Goal: Task Accomplishment & Management: Use online tool/utility

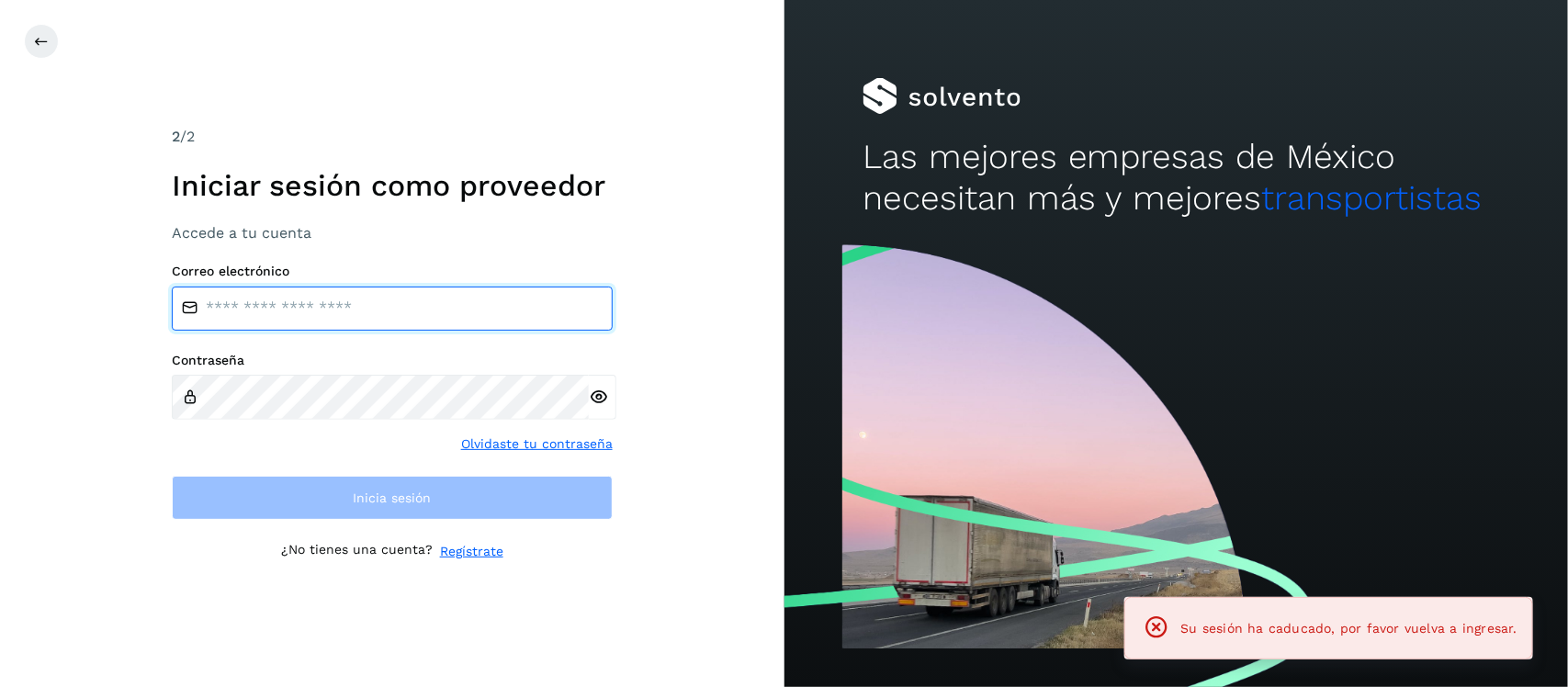
type input "**********"
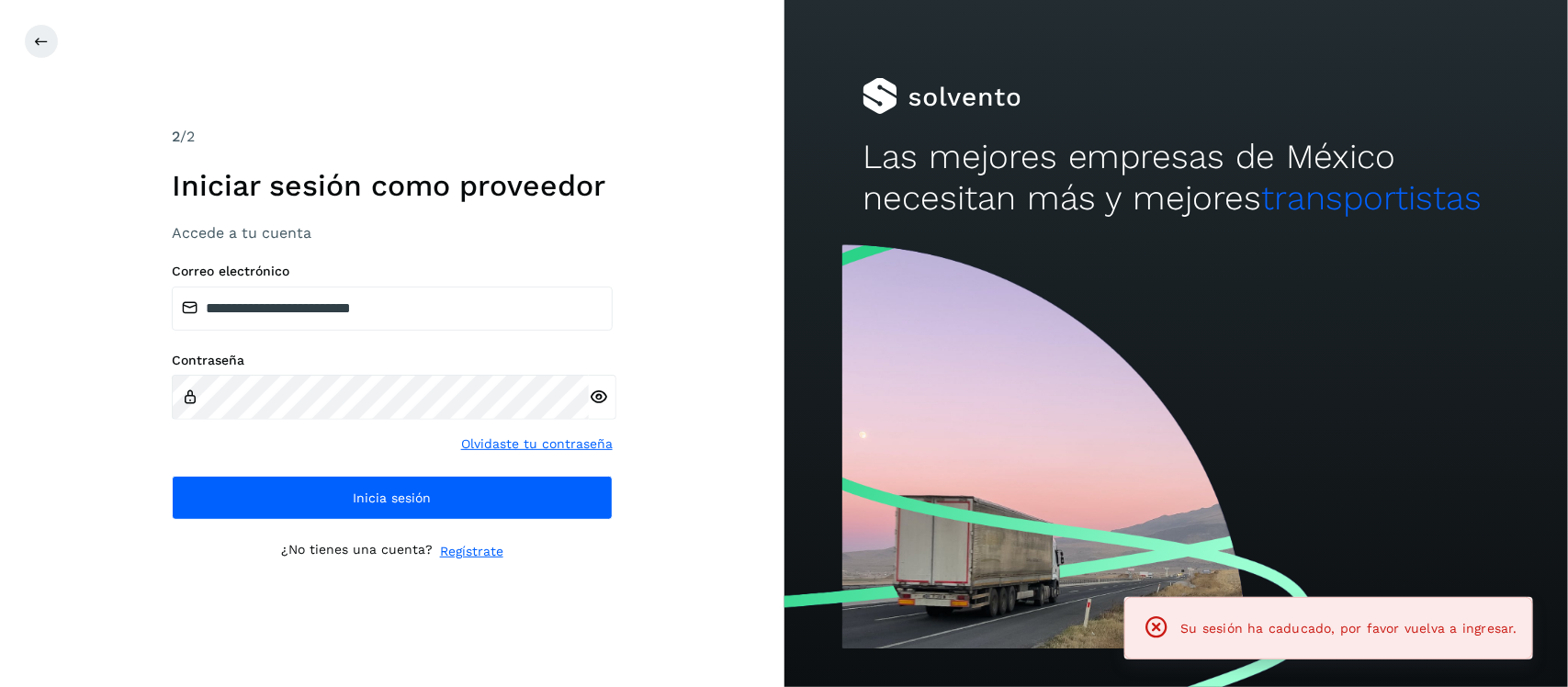
click at [599, 388] on icon at bounding box center [598, 398] width 19 height 19
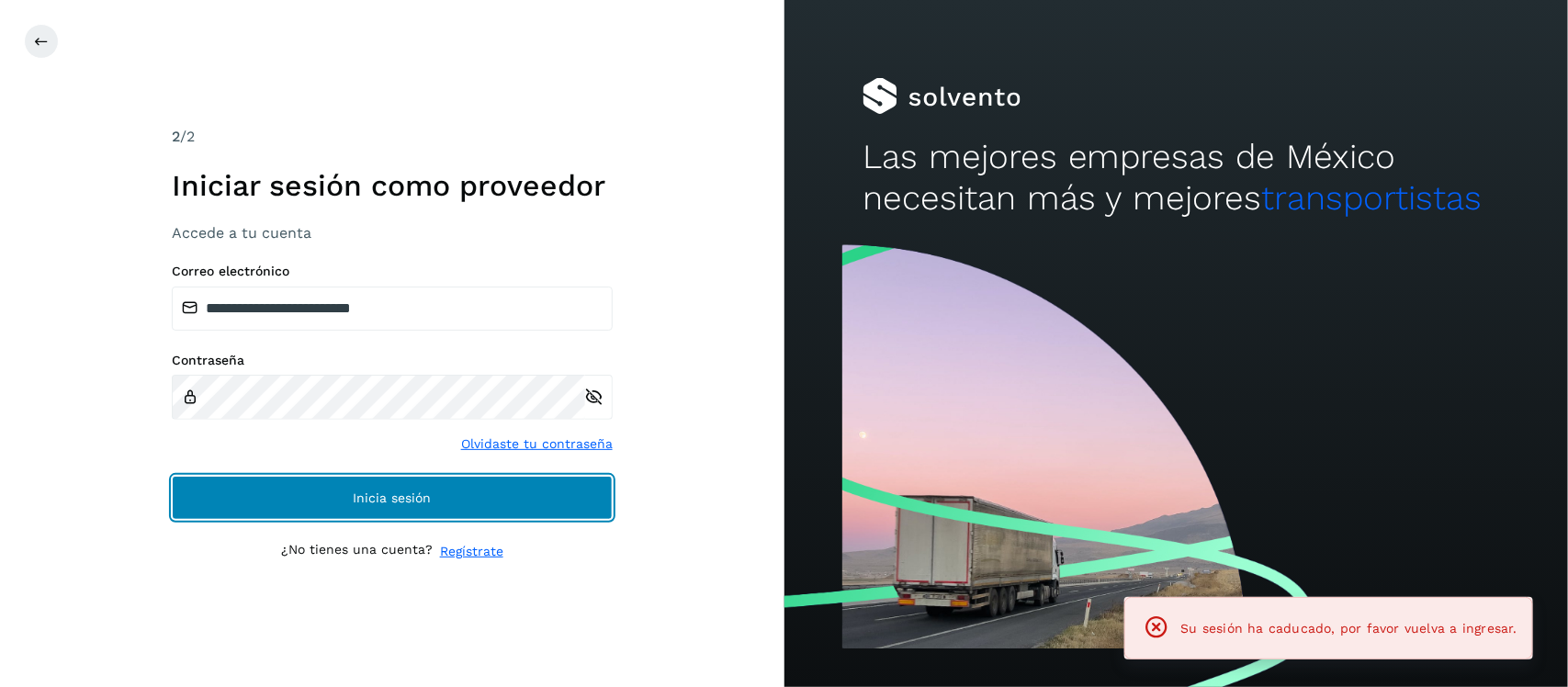
click at [479, 492] on button "Inicia sesión" at bounding box center [392, 498] width 441 height 44
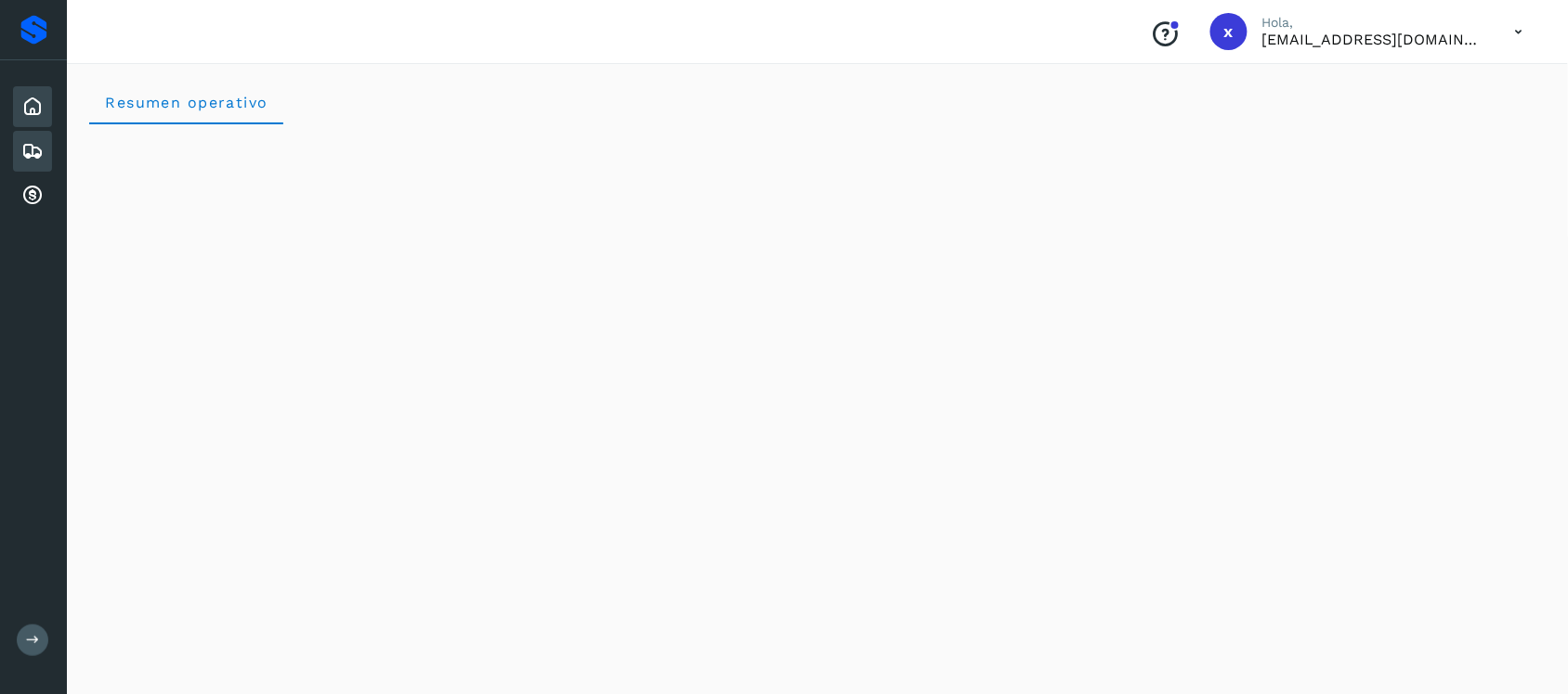
click at [34, 149] on icon at bounding box center [32, 150] width 22 height 22
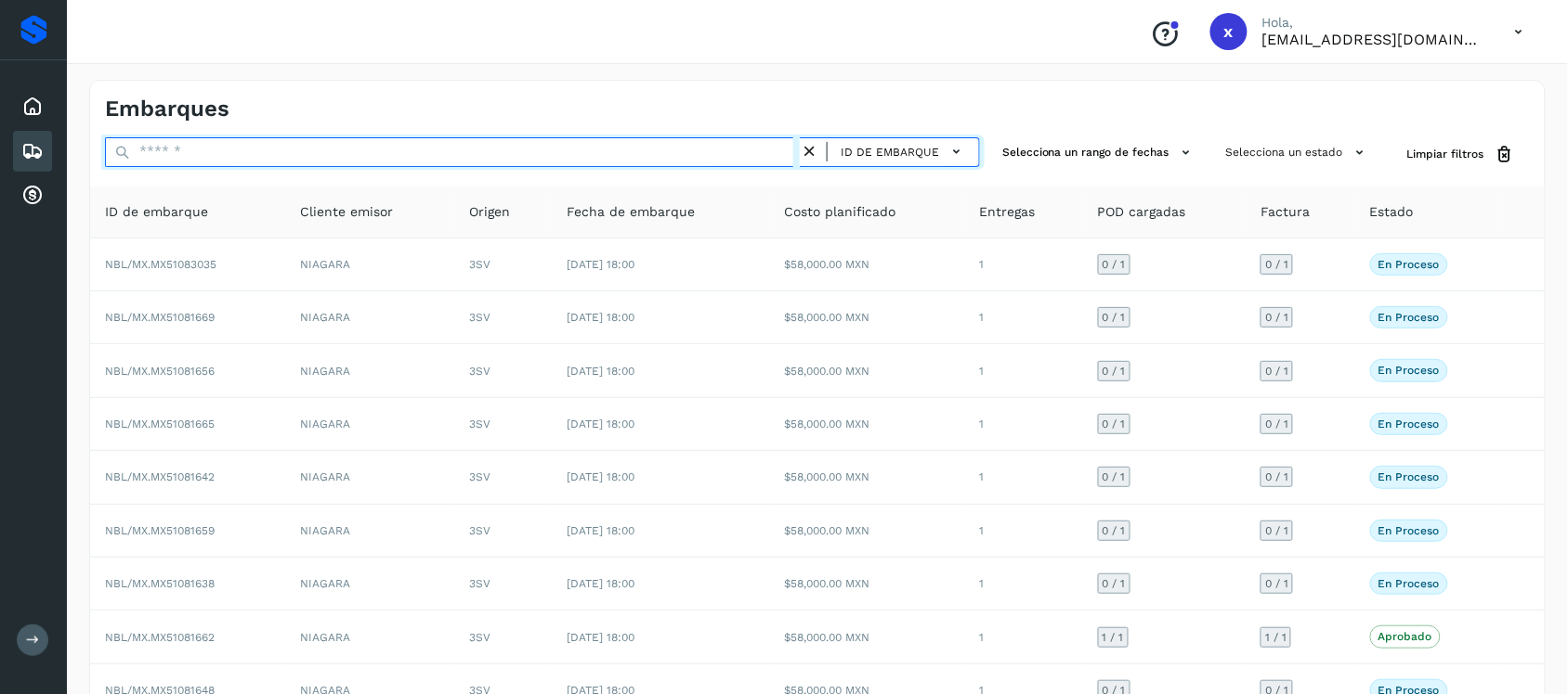
click at [203, 149] on input "text" at bounding box center [451, 152] width 694 height 30
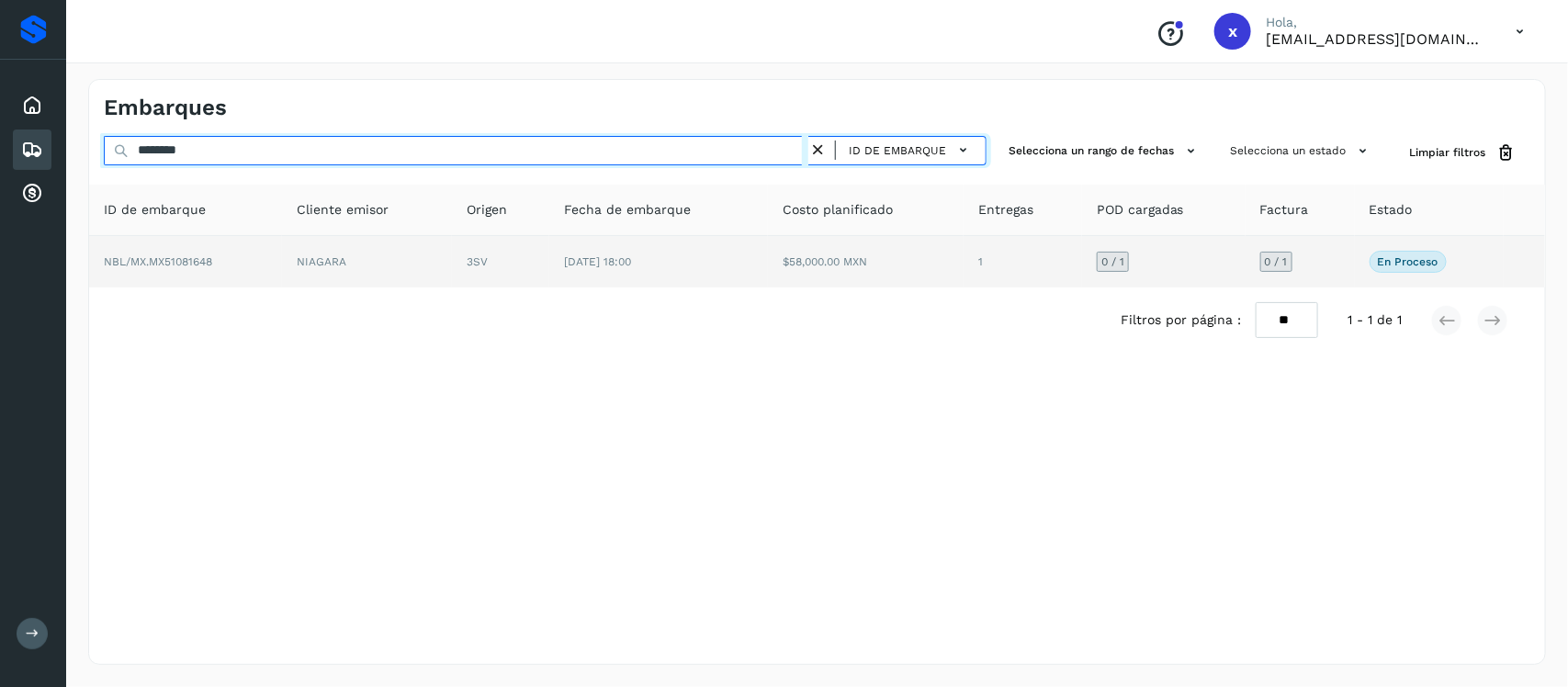
type input "********"
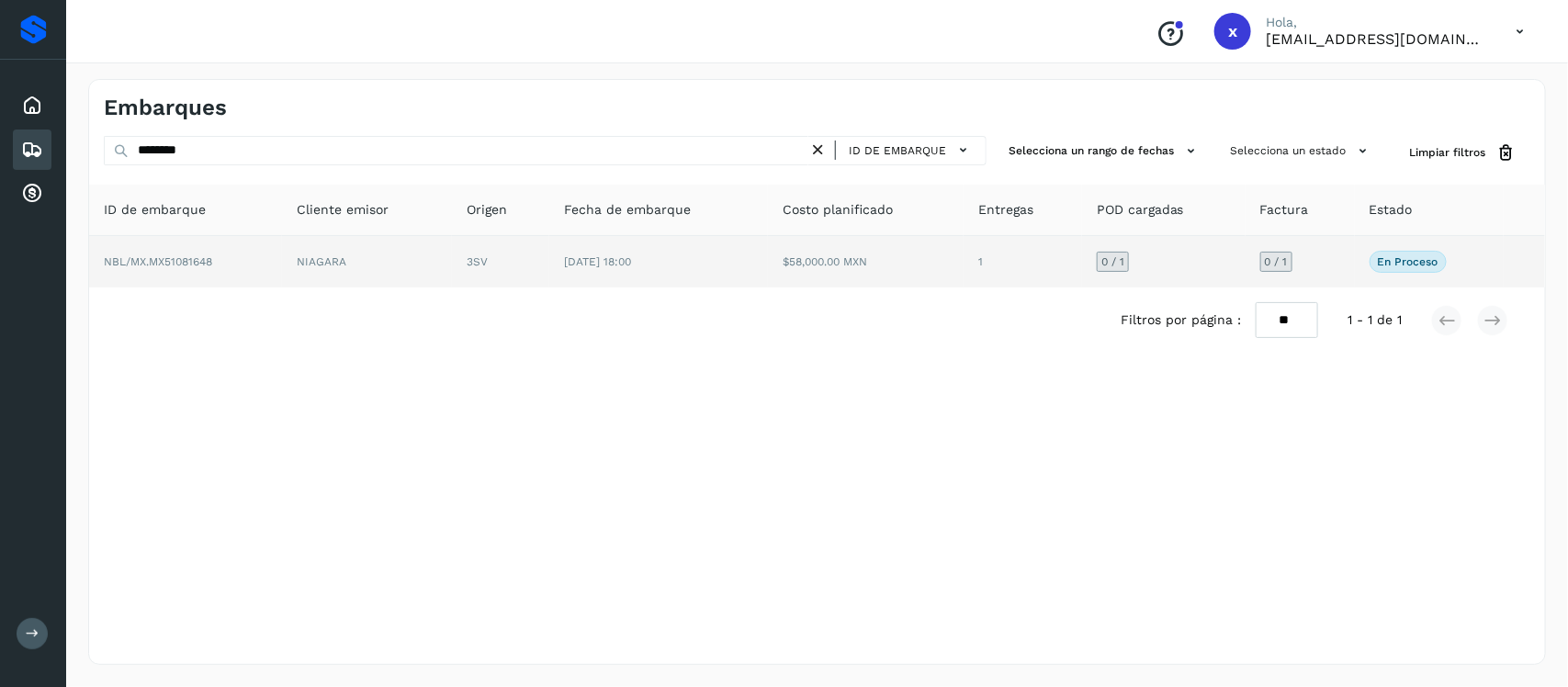
click at [195, 262] on span "NBL/MX.MX51081648" at bounding box center [157, 261] width 109 height 12
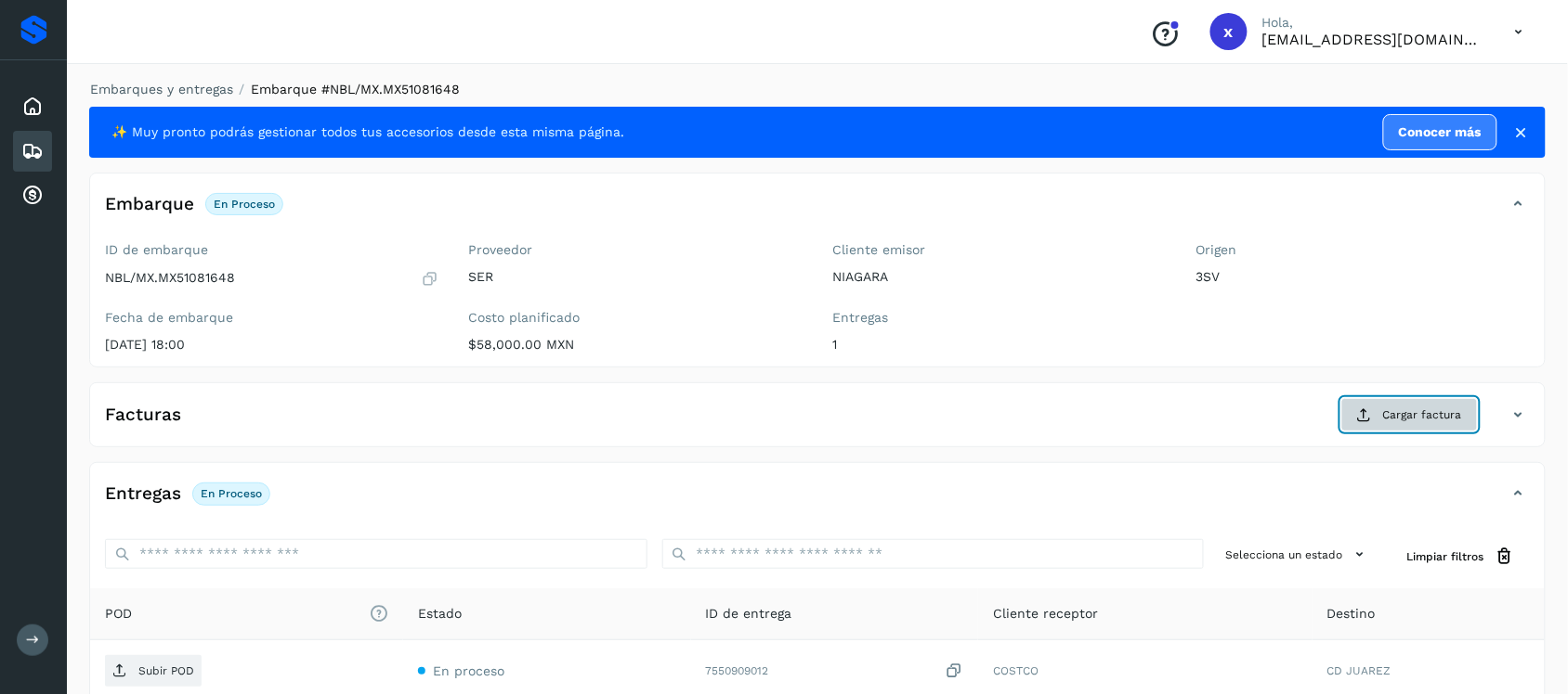
click at [1415, 420] on span "Cargar factura" at bounding box center [1421, 414] width 79 height 17
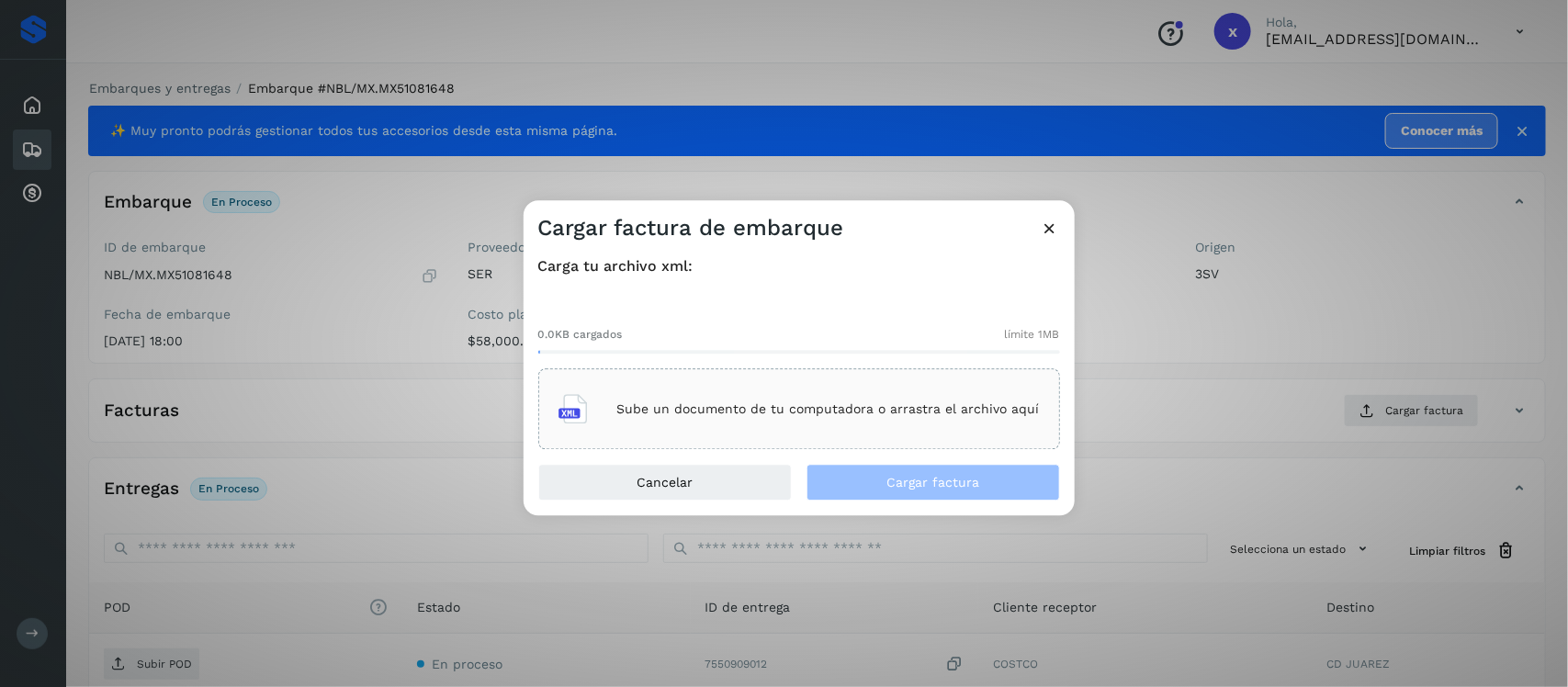
click at [824, 426] on div "Sube un documento de tu computadora o arrastra el archivo aquí" at bounding box center [799, 410] width 481 height 50
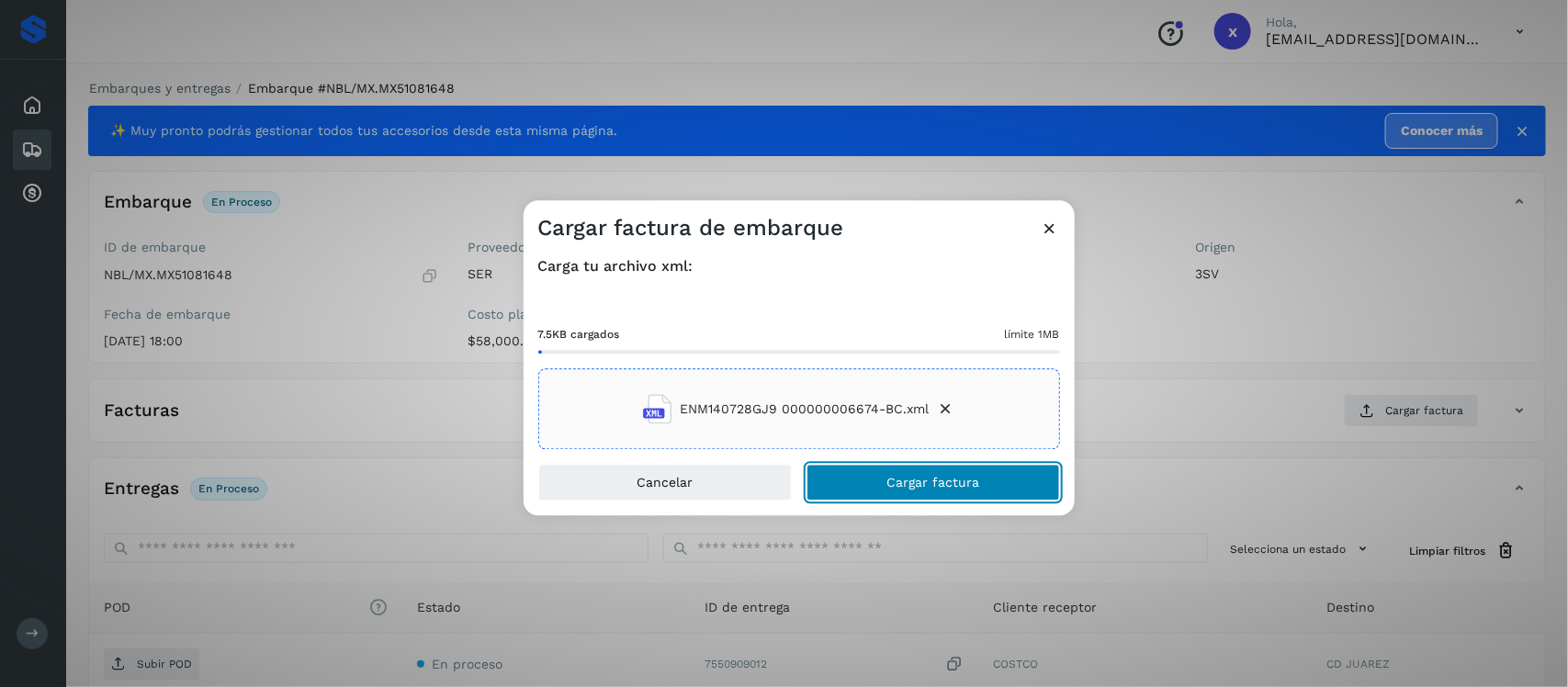
click at [951, 480] on span "Cargar factura" at bounding box center [932, 482] width 93 height 12
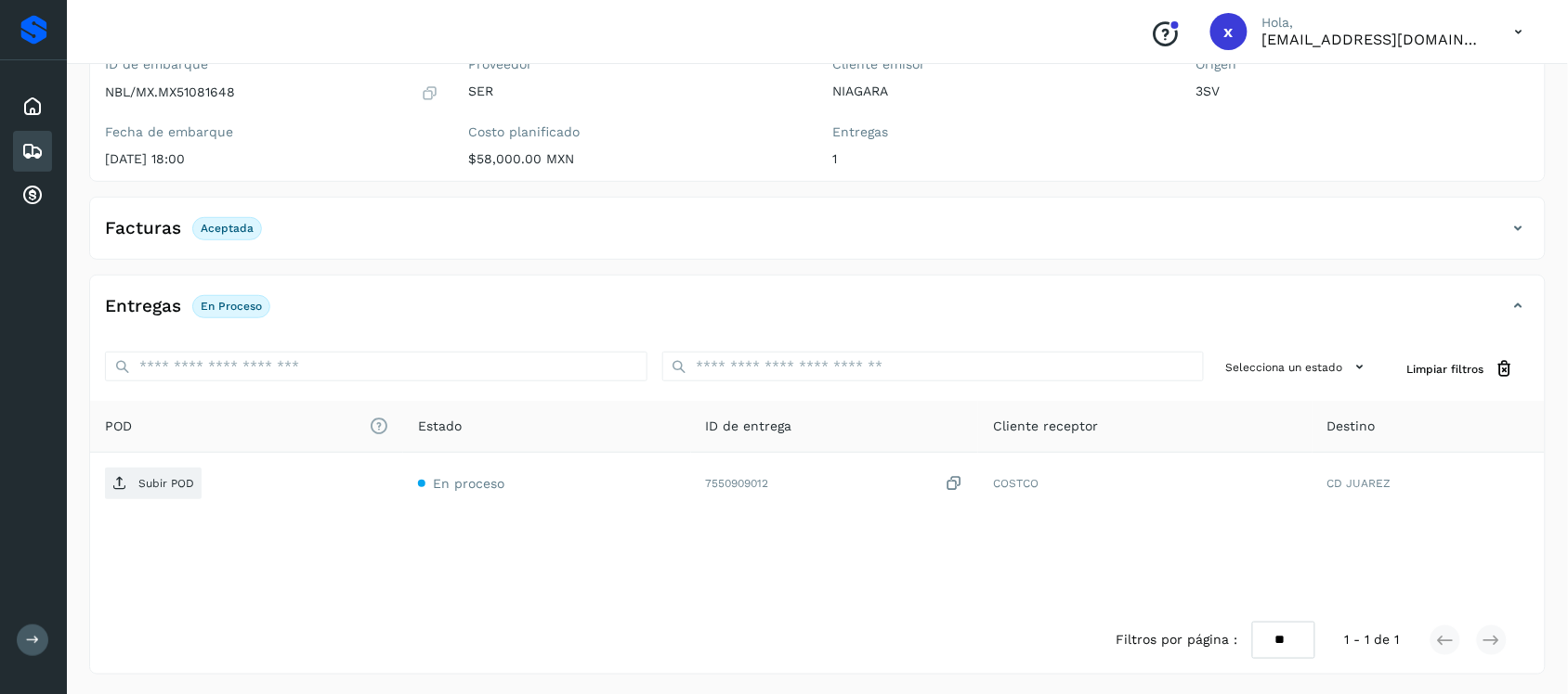
scroll to position [188, 0]
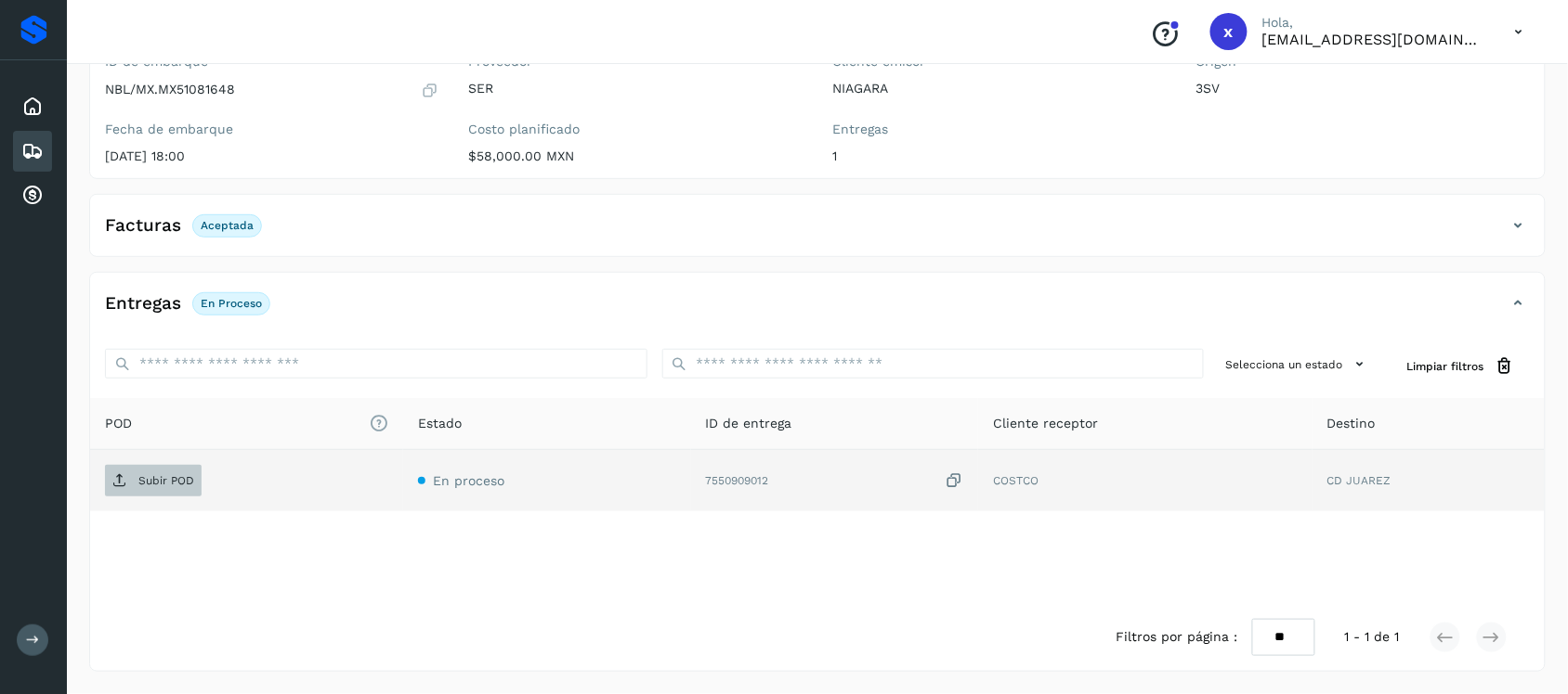
click at [163, 485] on p "Subir POD" at bounding box center [166, 480] width 55 height 13
click at [31, 149] on icon at bounding box center [32, 150] width 22 height 22
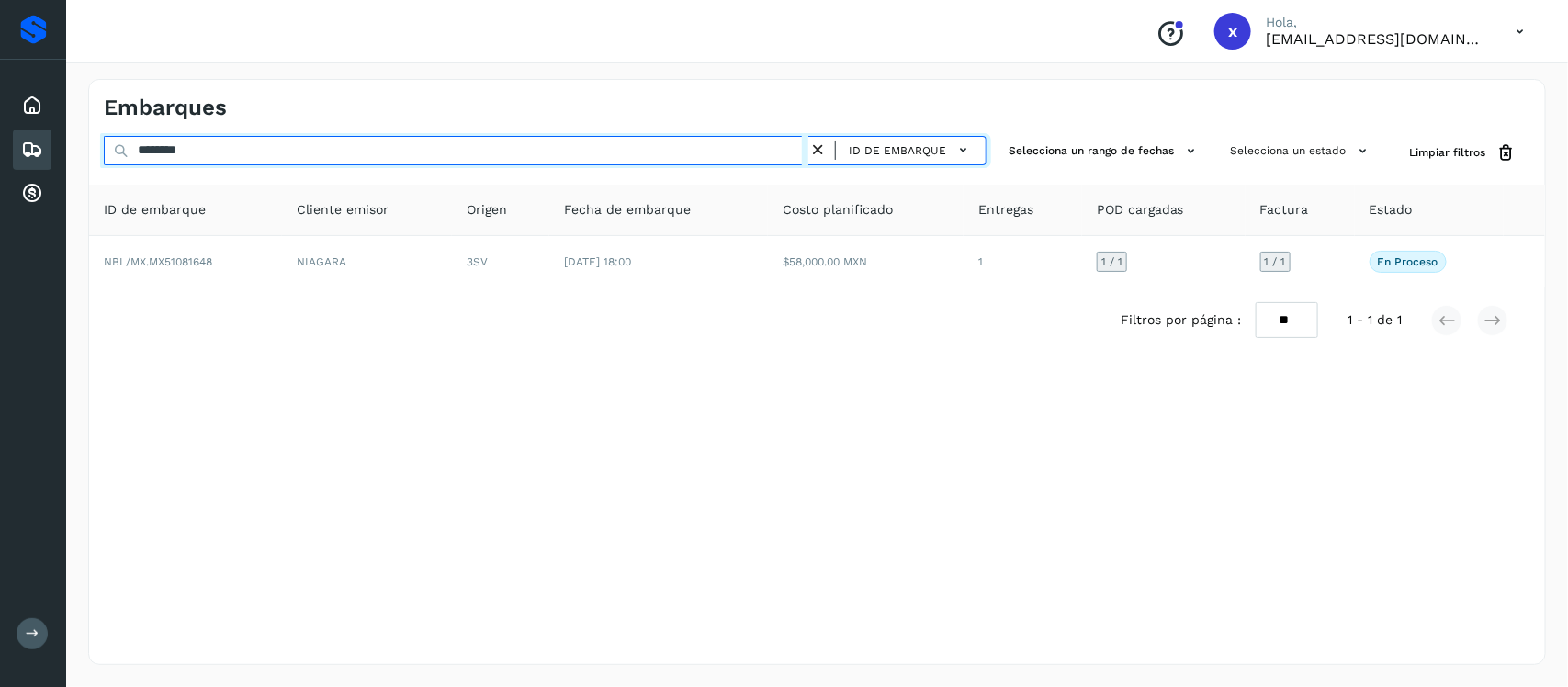
click at [259, 145] on input "********" at bounding box center [456, 151] width 705 height 30
type input "*"
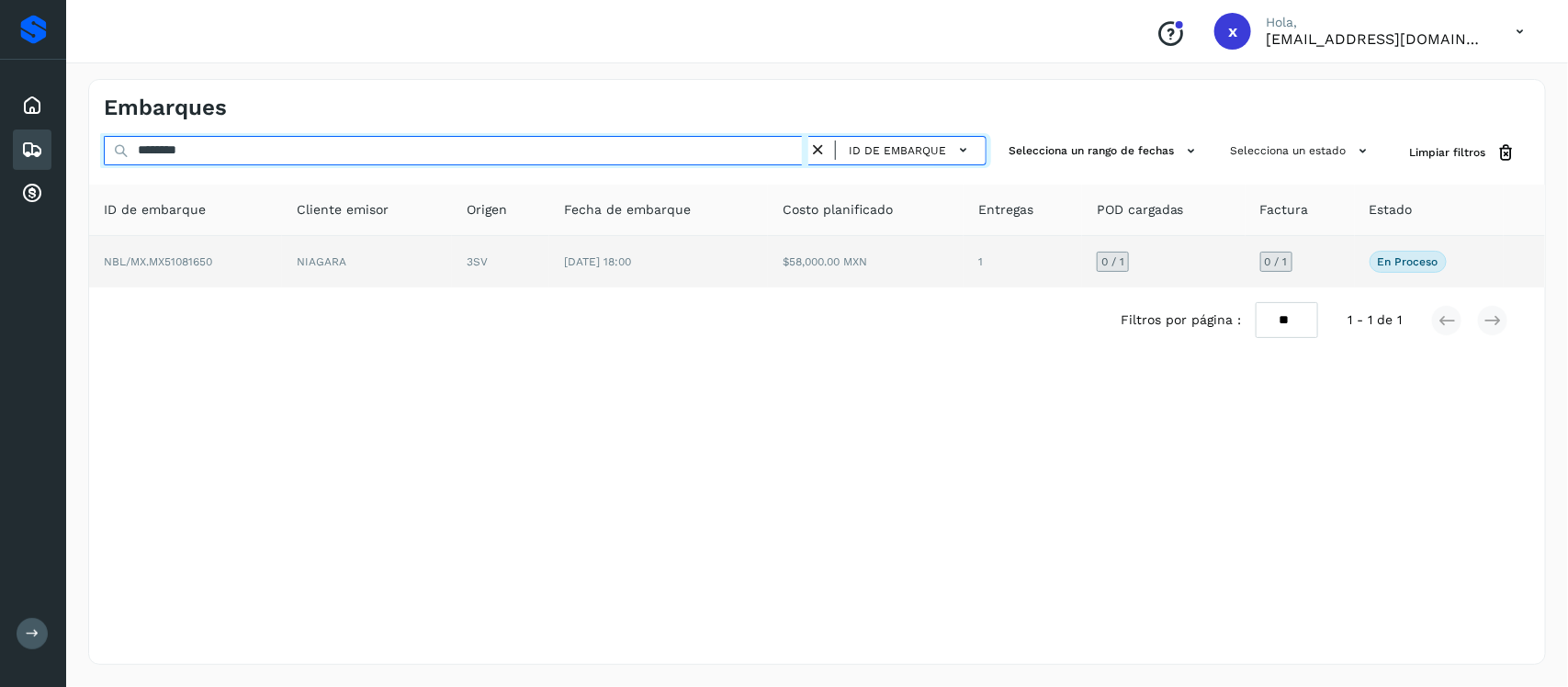
type input "********"
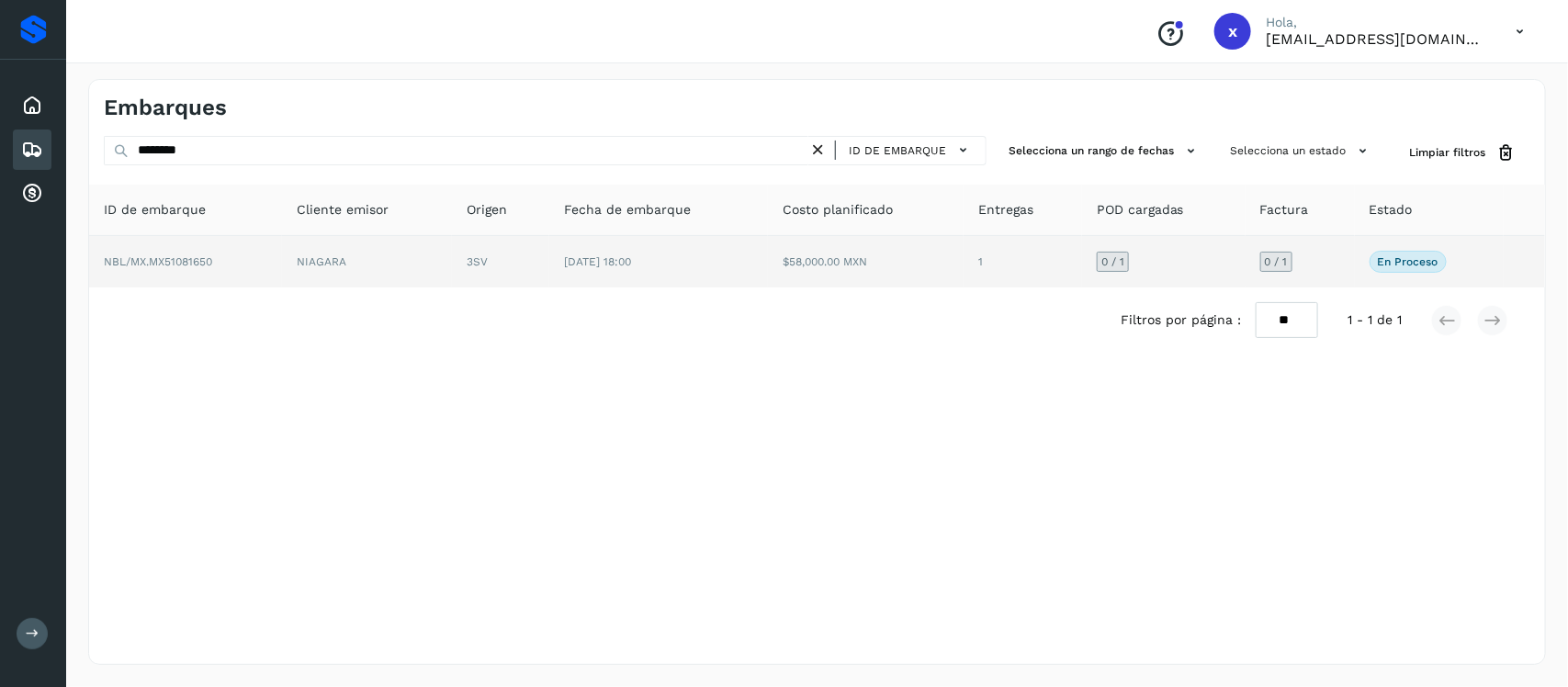
click at [188, 263] on span "NBL/MX.MX51081650" at bounding box center [157, 261] width 109 height 12
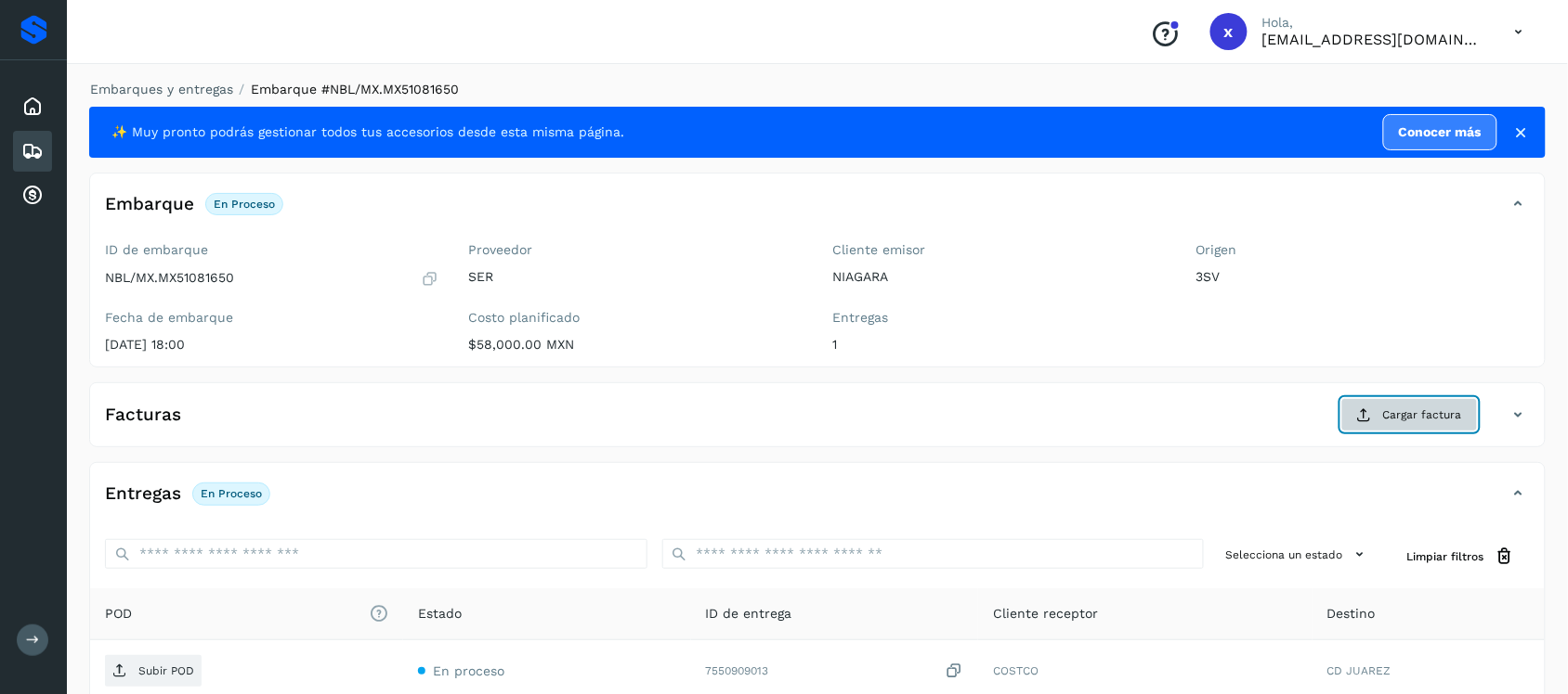
click at [1398, 412] on span "Cargar factura" at bounding box center [1421, 414] width 79 height 17
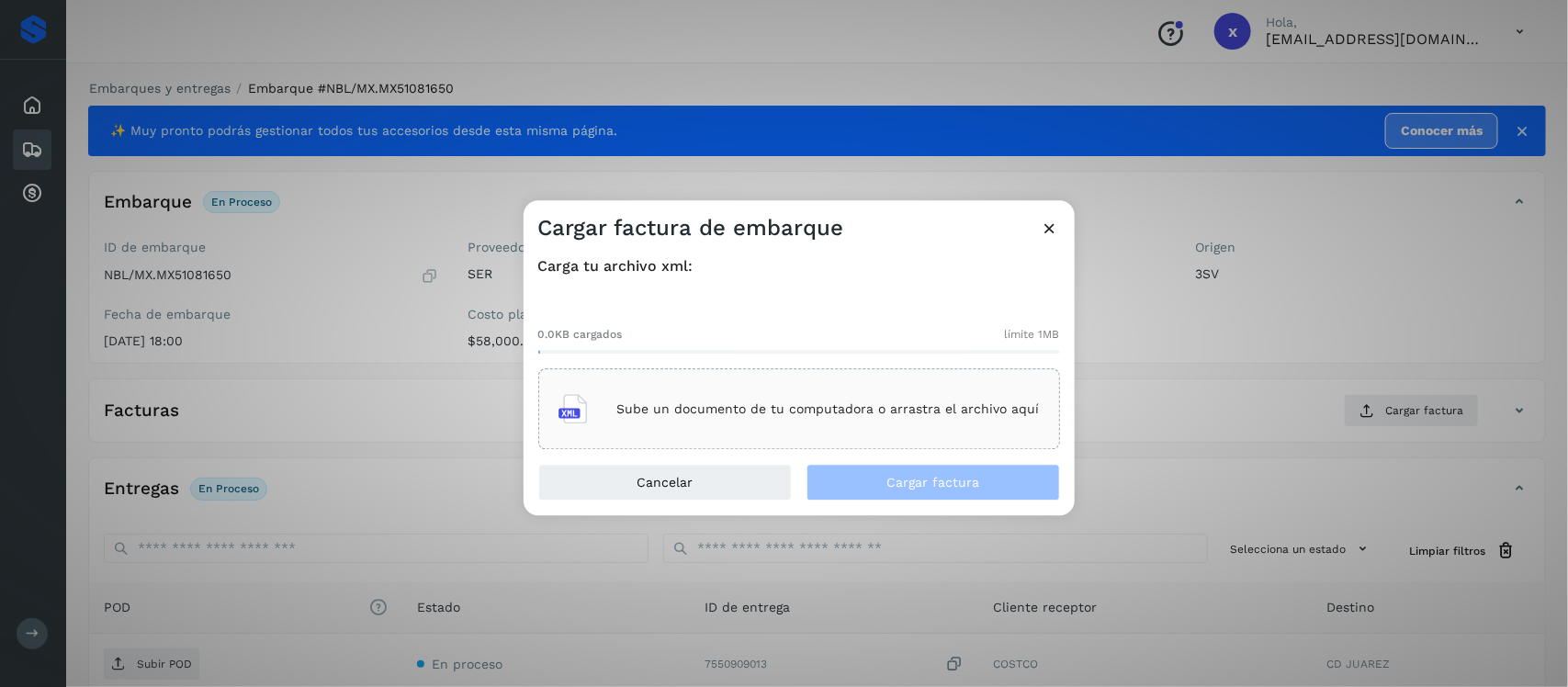
click at [776, 416] on p "Sube un documento de tu computadora o arrastra el archivo aquí" at bounding box center [829, 409] width 422 height 15
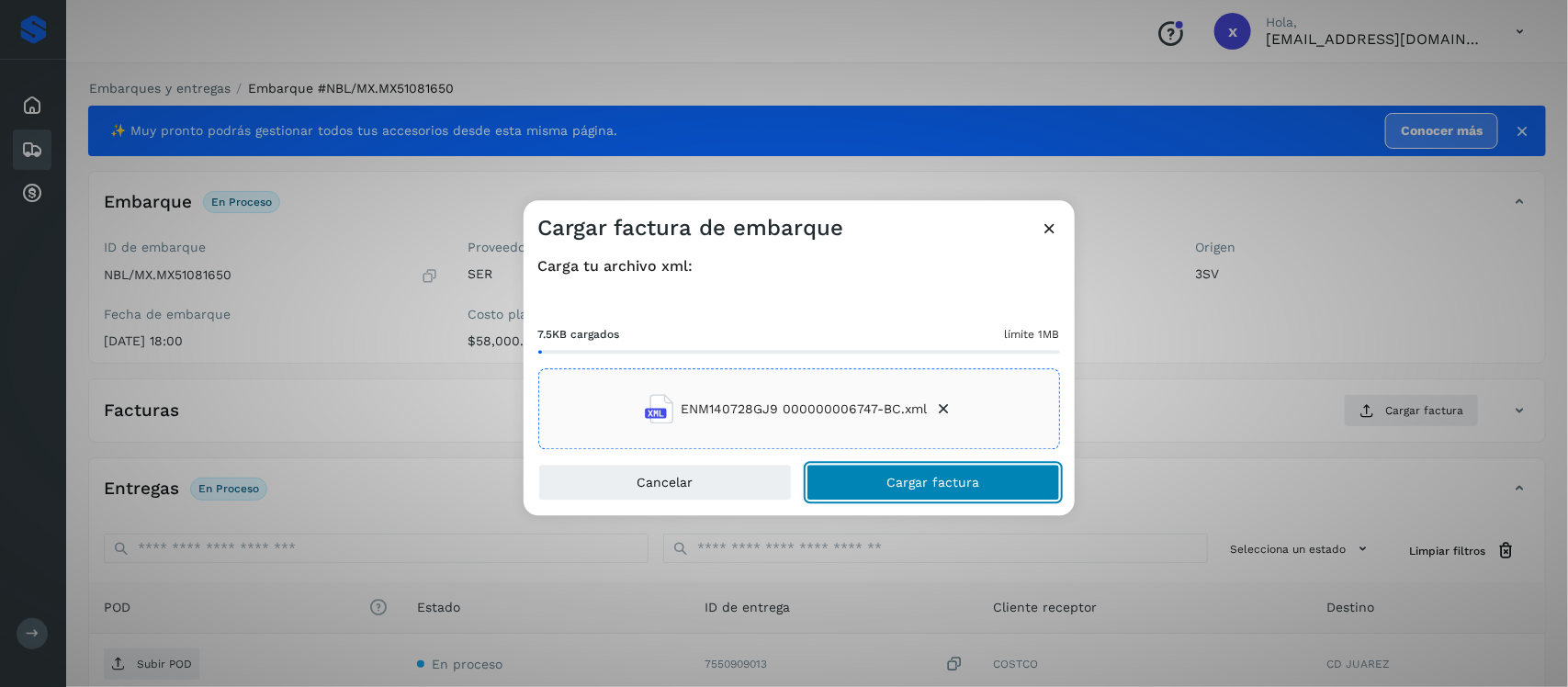
click at [962, 480] on span "Cargar factura" at bounding box center [932, 482] width 93 height 12
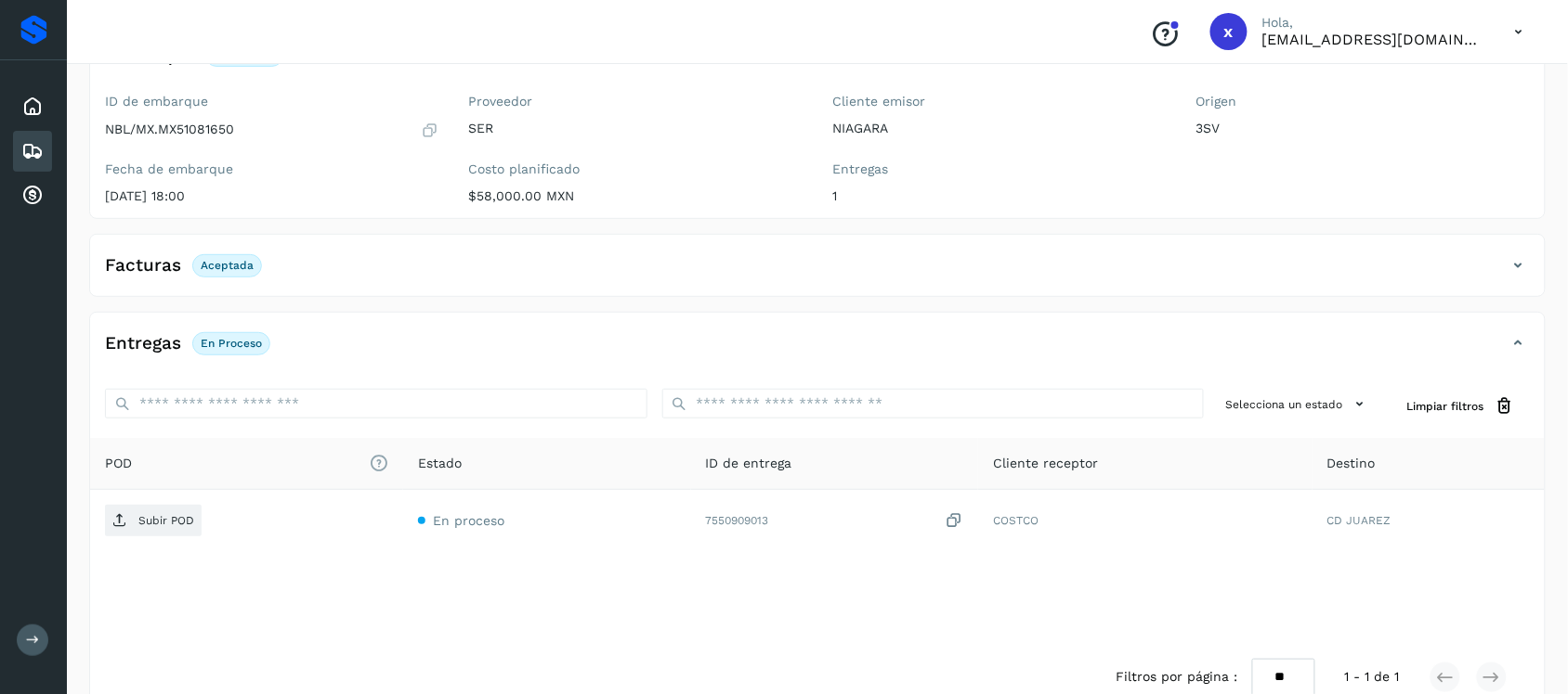
scroll to position [188, 0]
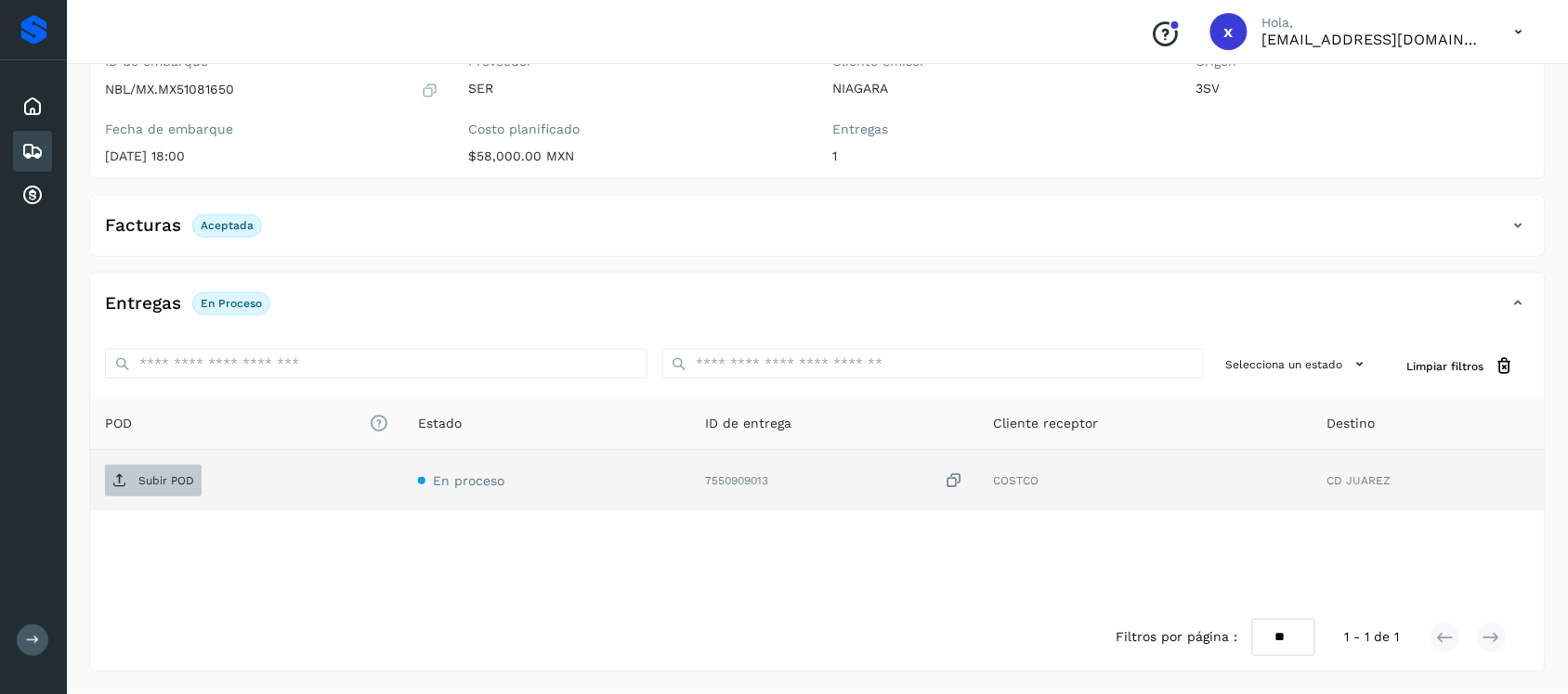
click at [145, 477] on p "Subir POD" at bounding box center [166, 480] width 55 height 13
